Goal: Transaction & Acquisition: Obtain resource

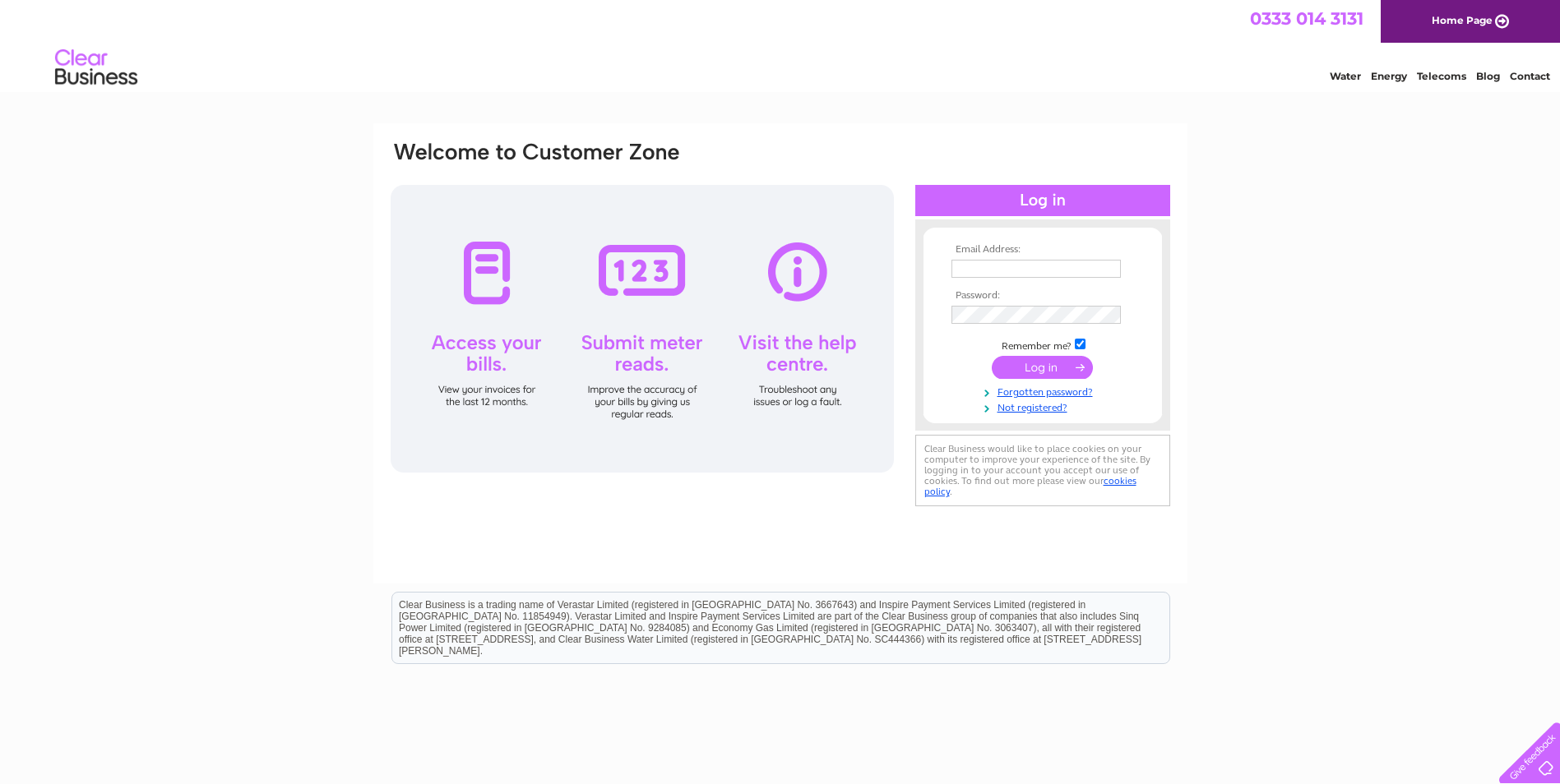
type input "karen.shea@camfaud.co.uk"
click at [1071, 358] on input "submit" at bounding box center [1042, 367] width 101 height 23
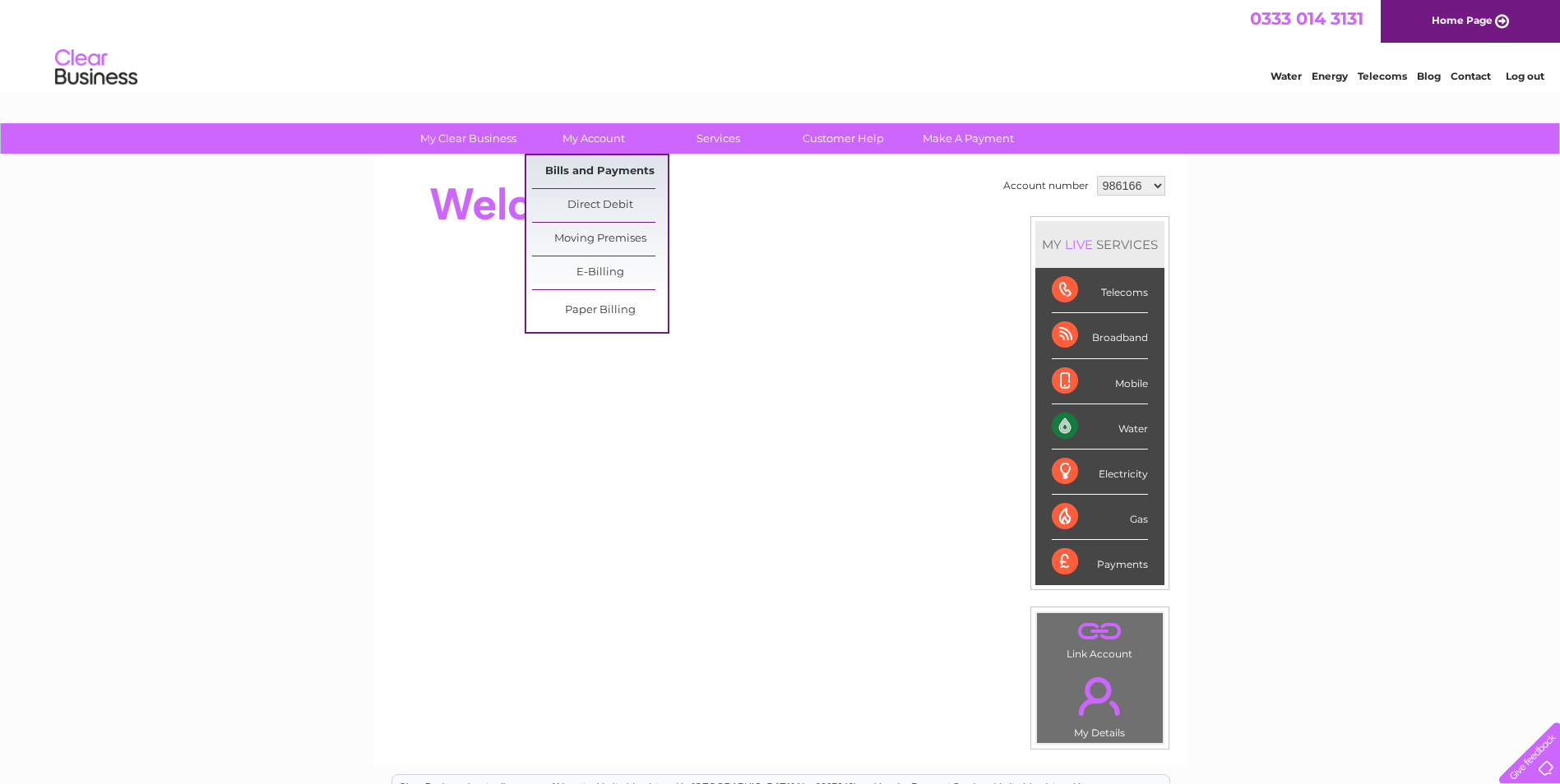
click at [599, 170] on link "Bills and Payments" at bounding box center [599, 171] width 136 height 33
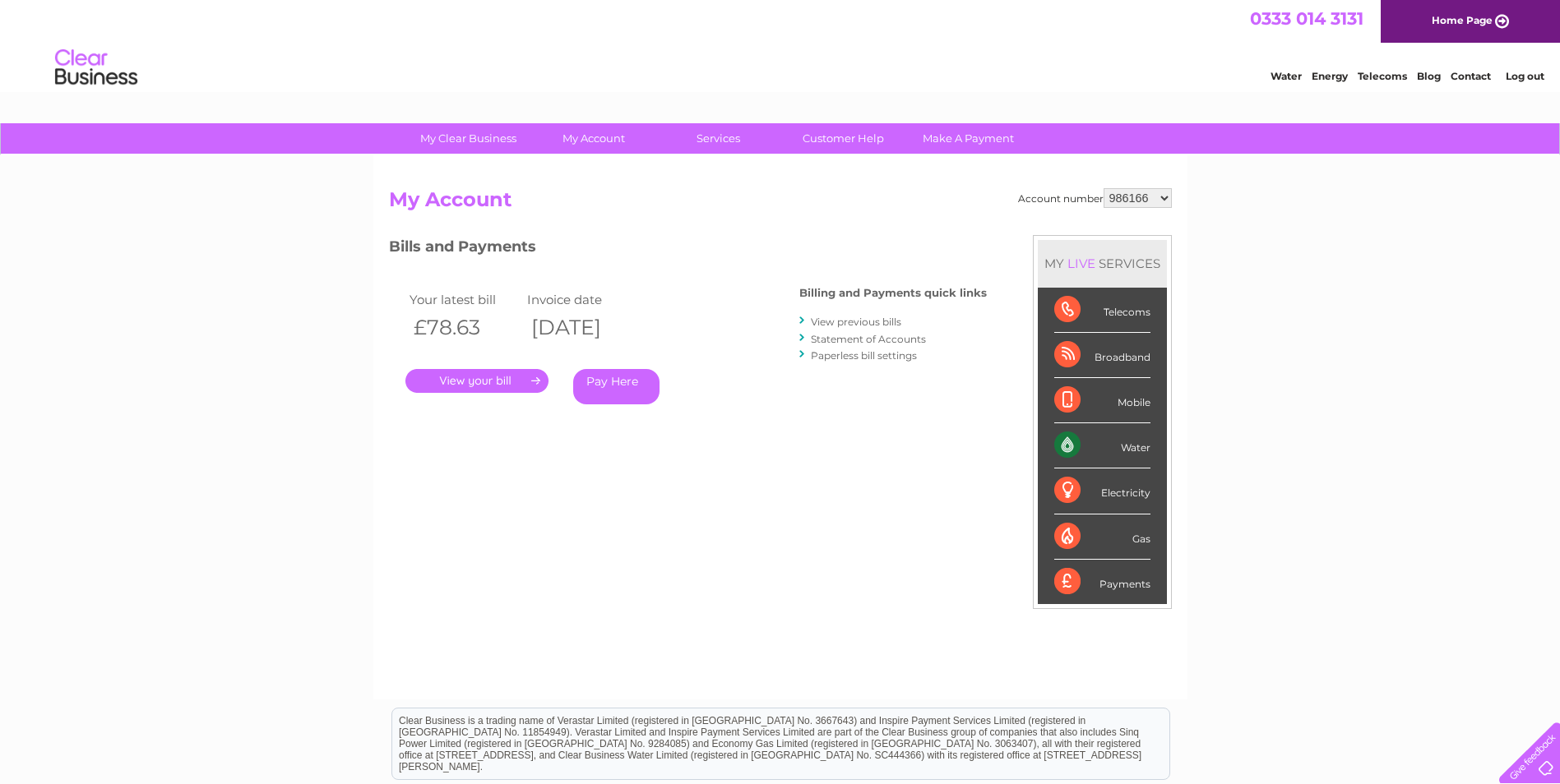
click at [474, 378] on link "." at bounding box center [477, 381] width 143 height 24
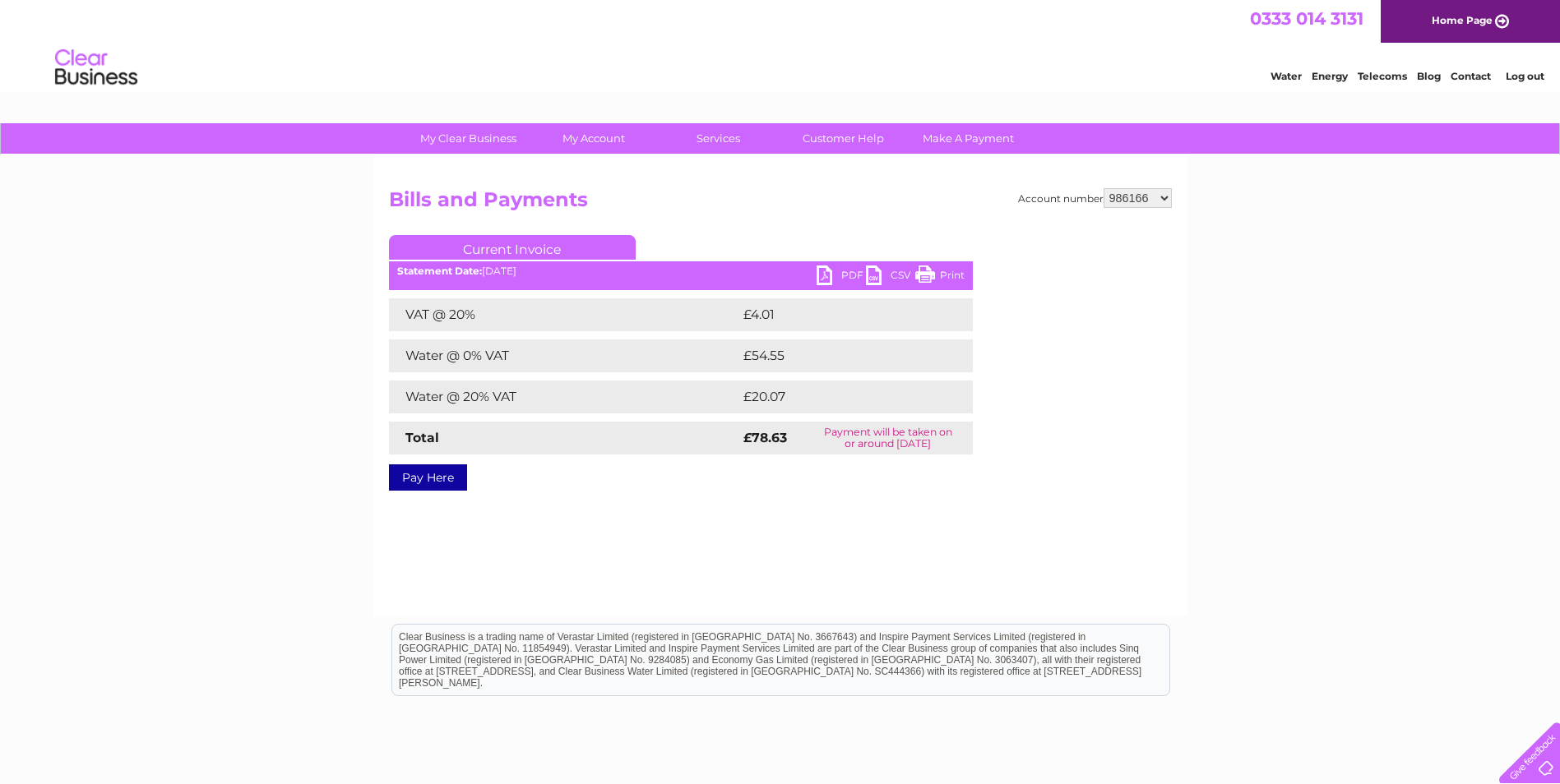
click at [835, 274] on link "PDF" at bounding box center [841, 278] width 50 height 24
click at [1129, 198] on select "986166 986171 986174 986177 986183 1140229" at bounding box center [1138, 198] width 68 height 20
select select "986171"
click at [1105, 188] on select "986166 986171 986174 986177 986183 1140229" at bounding box center [1138, 198] width 68 height 20
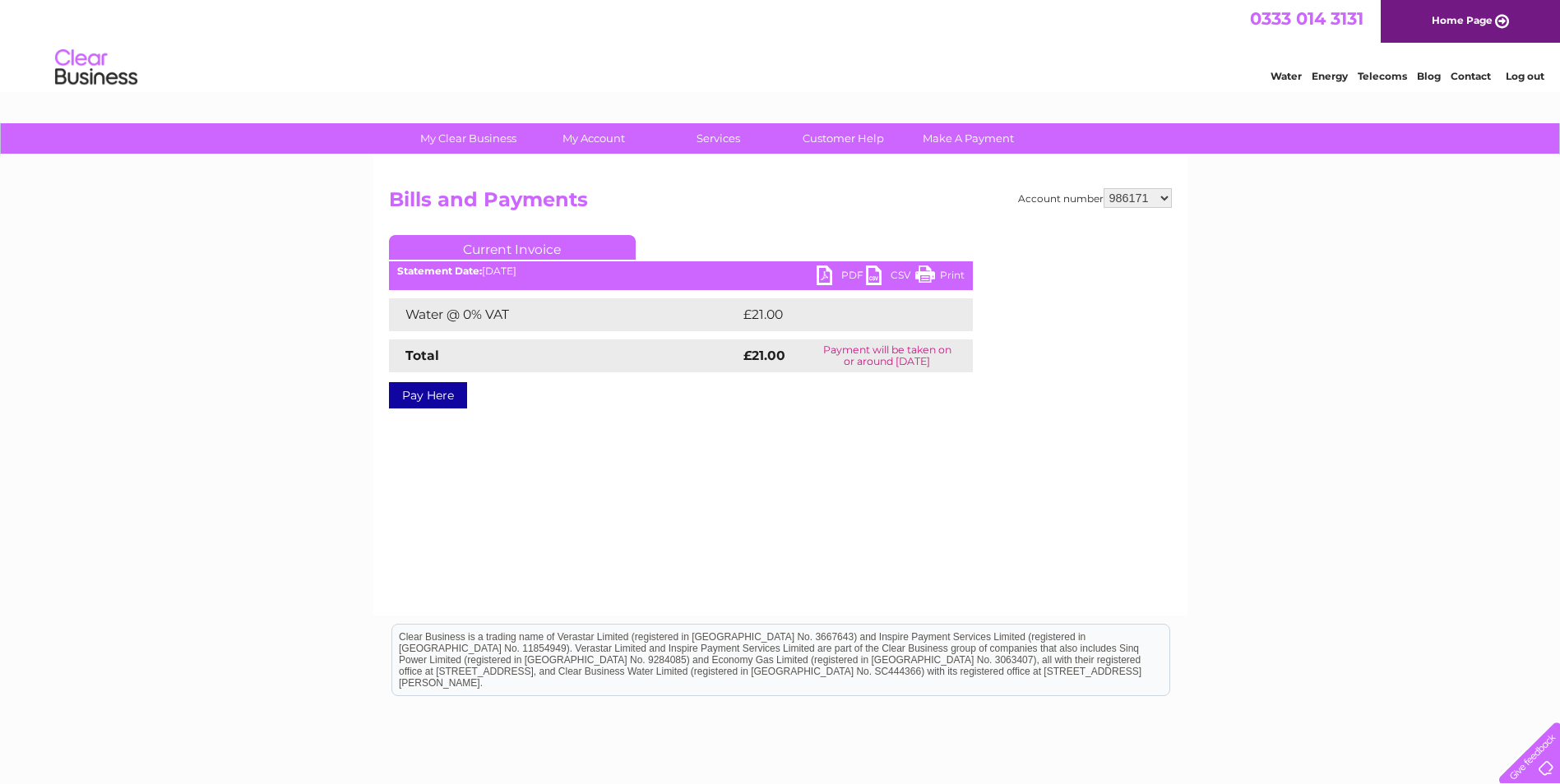
click at [838, 273] on link "PDF" at bounding box center [841, 278] width 50 height 24
click at [1155, 196] on select "986166 986171 986174 986177 986183 1140229" at bounding box center [1138, 198] width 68 height 20
select select "986174"
click at [1105, 188] on select "986166 986171 986174 986177 986183 1140229" at bounding box center [1138, 198] width 68 height 20
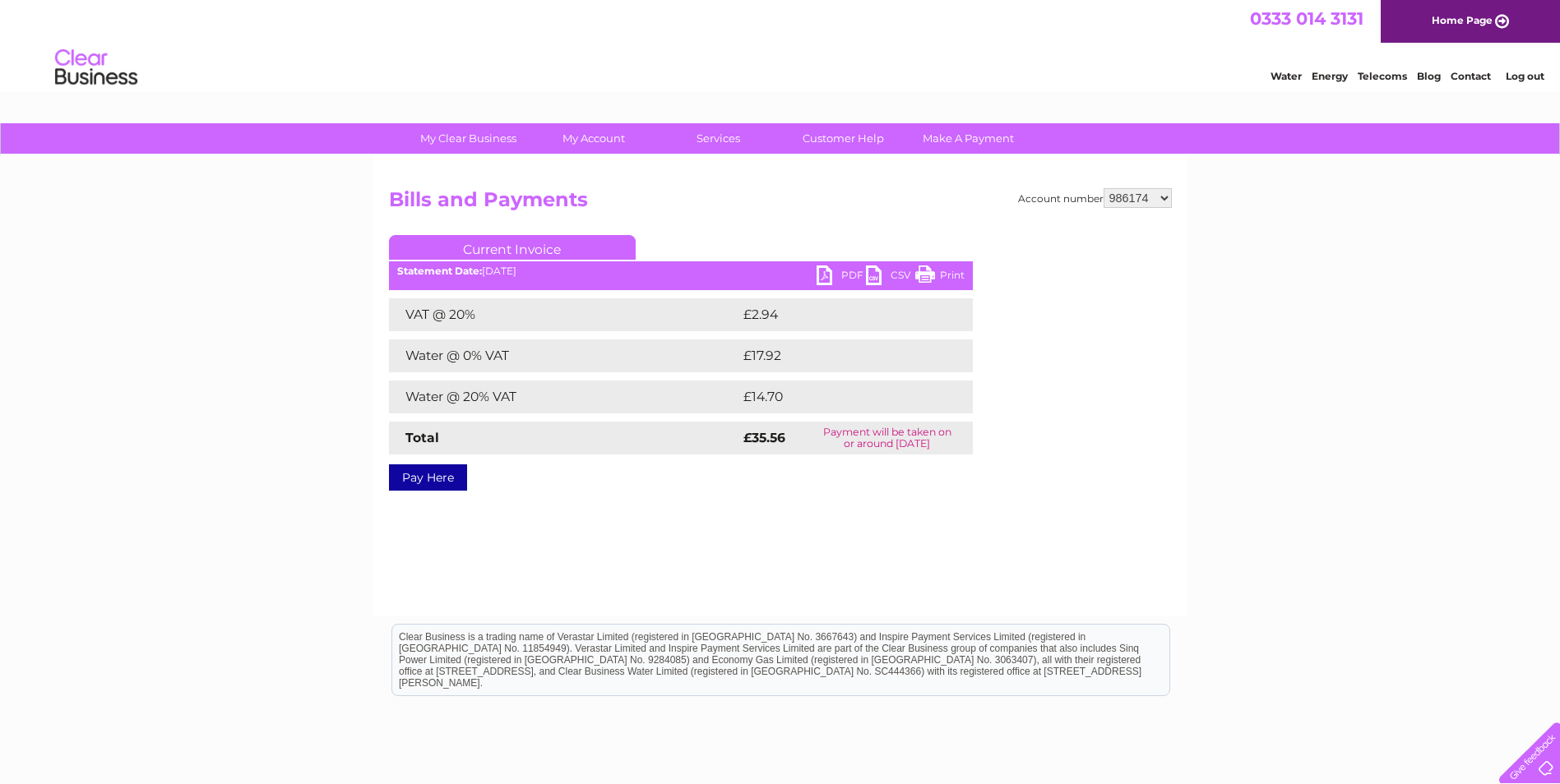
click at [844, 272] on link "PDF" at bounding box center [841, 278] width 50 height 24
click at [1124, 203] on select "986166 986171 986174 986177 986183 1140229" at bounding box center [1138, 198] width 68 height 20
select select "986177"
click at [1105, 188] on select "986166 986171 986174 986177 986183 1140229" at bounding box center [1138, 198] width 68 height 20
click at [1152, 197] on select "986166 986171 986174 986177 986183 1140229" at bounding box center [1138, 198] width 68 height 20
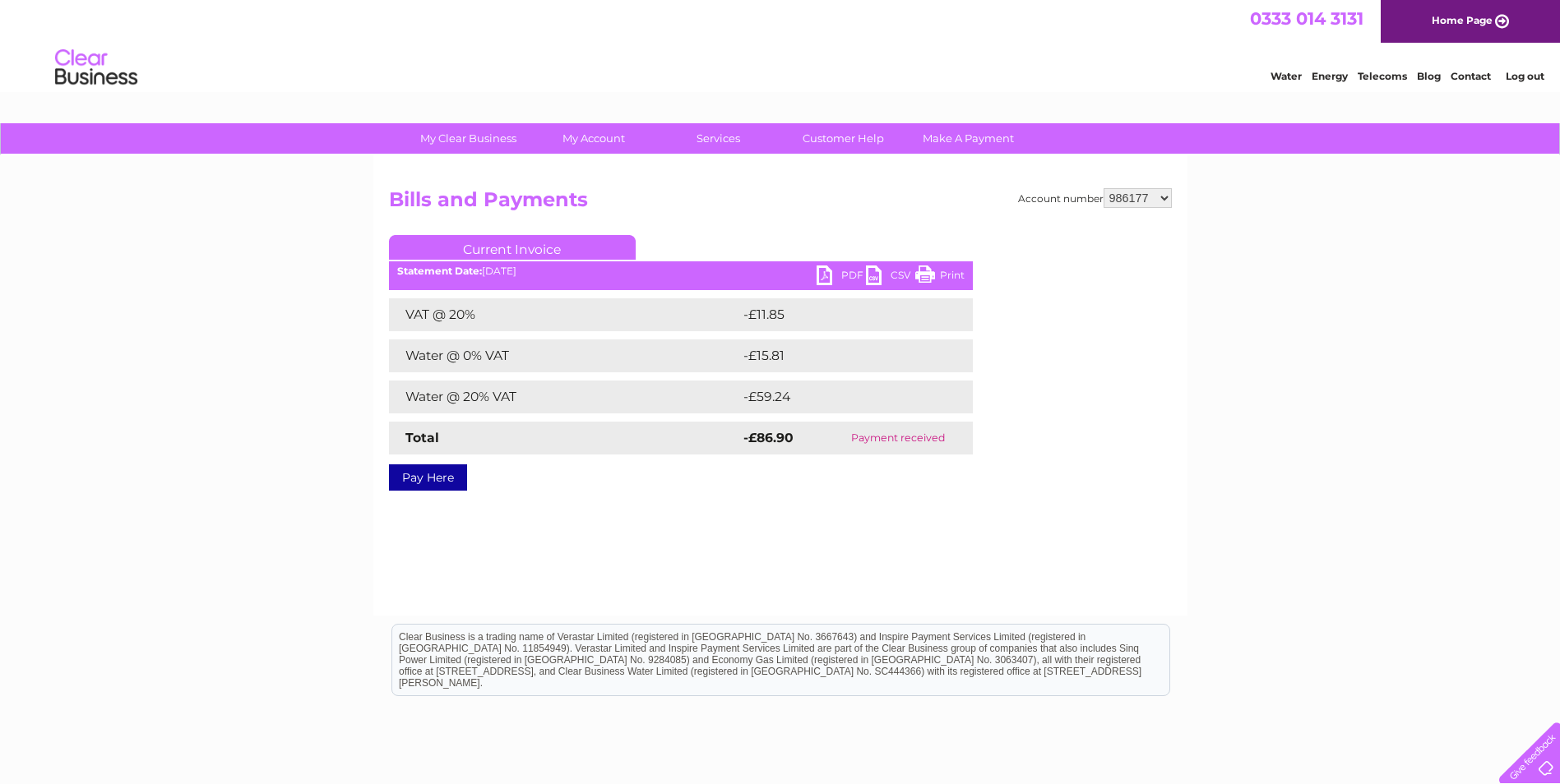
select select "986183"
click at [1105, 188] on select "986166 986171 986174 986177 986183 1140229" at bounding box center [1138, 198] width 68 height 20
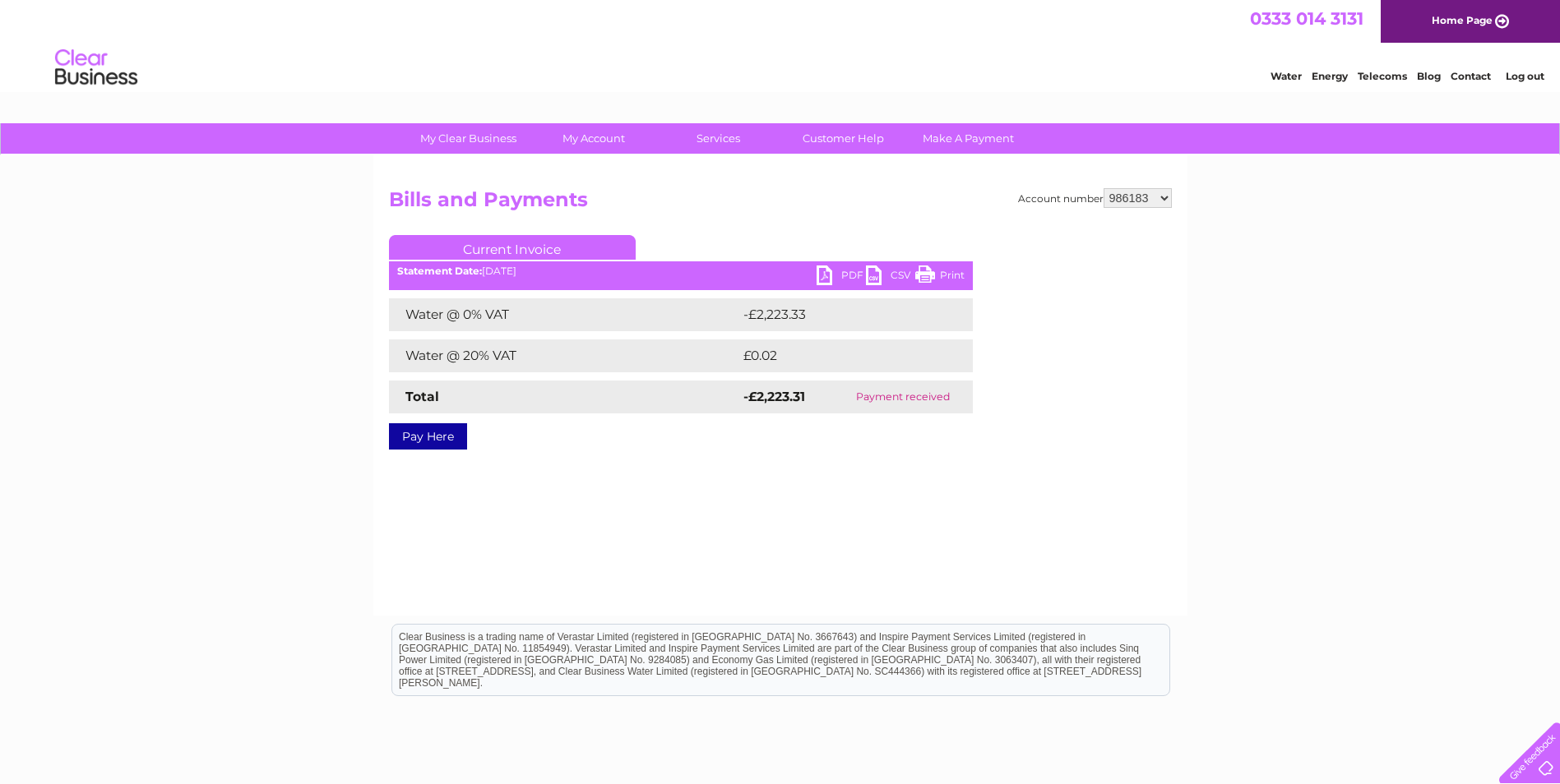
click at [1148, 195] on select "986166 986171 986174 986177 986183 1140229" at bounding box center [1138, 198] width 68 height 20
select select "1140229"
click at [1105, 188] on select "986166 986171 986174 986177 986183 1140229" at bounding box center [1138, 198] width 68 height 20
click at [820, 275] on link "PDF" at bounding box center [841, 278] width 50 height 24
click at [1151, 190] on select "986166 986171 986174 986177 986183 1140229" at bounding box center [1138, 198] width 68 height 20
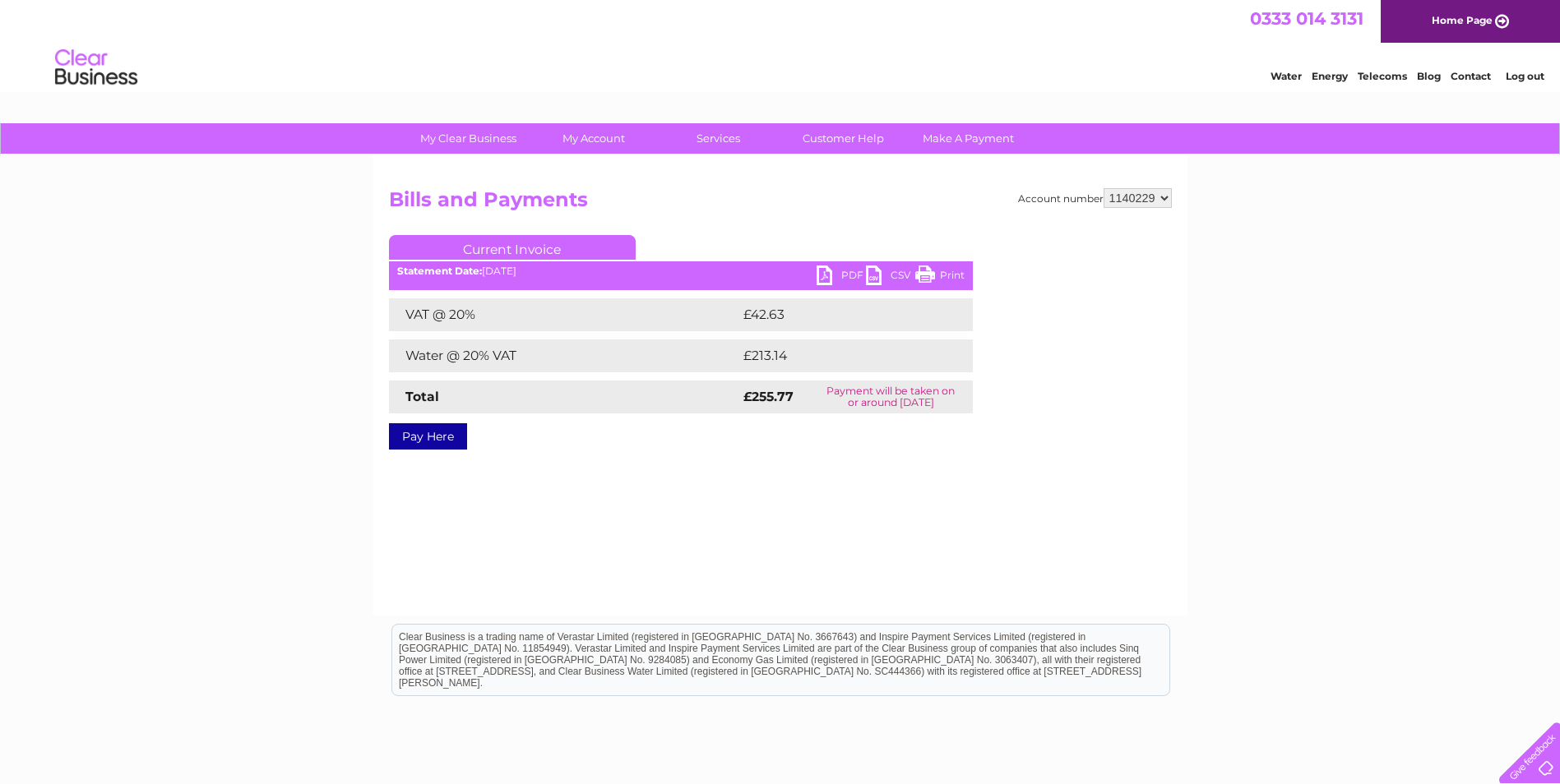
click at [1182, 214] on div "Account number 986166 986171 986174 986177 986183 1140229 Bills and Payments Cu…" at bounding box center [780, 386] width 814 height 460
click at [1173, 455] on div "Account number 986166 986171 986174 986177 986183 1140229 Bills and Payments Cu…" at bounding box center [780, 386] width 814 height 460
